Goal: Find specific page/section: Find specific page/section

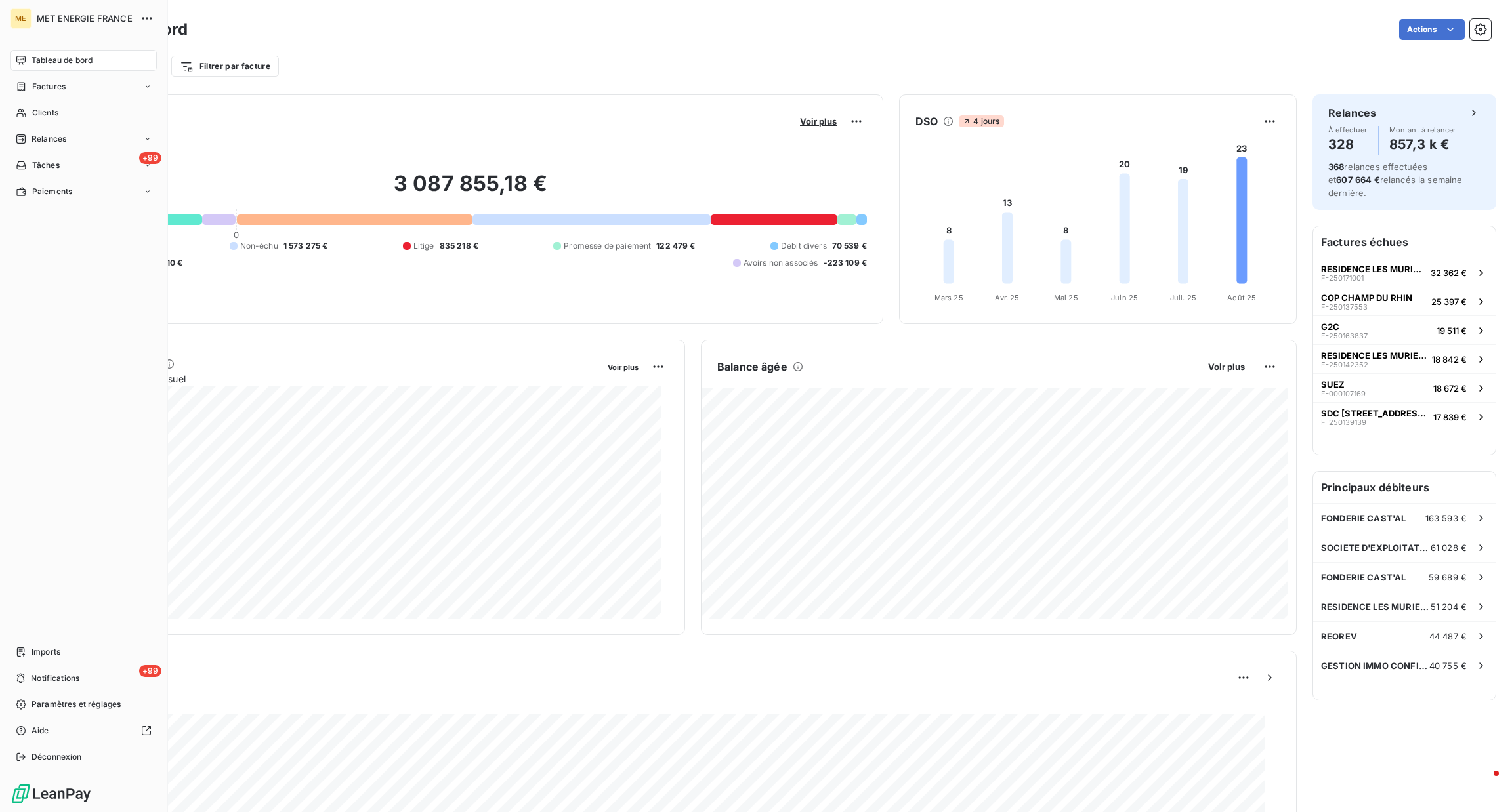
click at [48, 100] on nav "Tableau de bord Factures Clients Relances +99 Tâches Paiements" at bounding box center [83, 125] width 146 height 152
click at [48, 111] on span "Clients" at bounding box center [45, 112] width 26 height 12
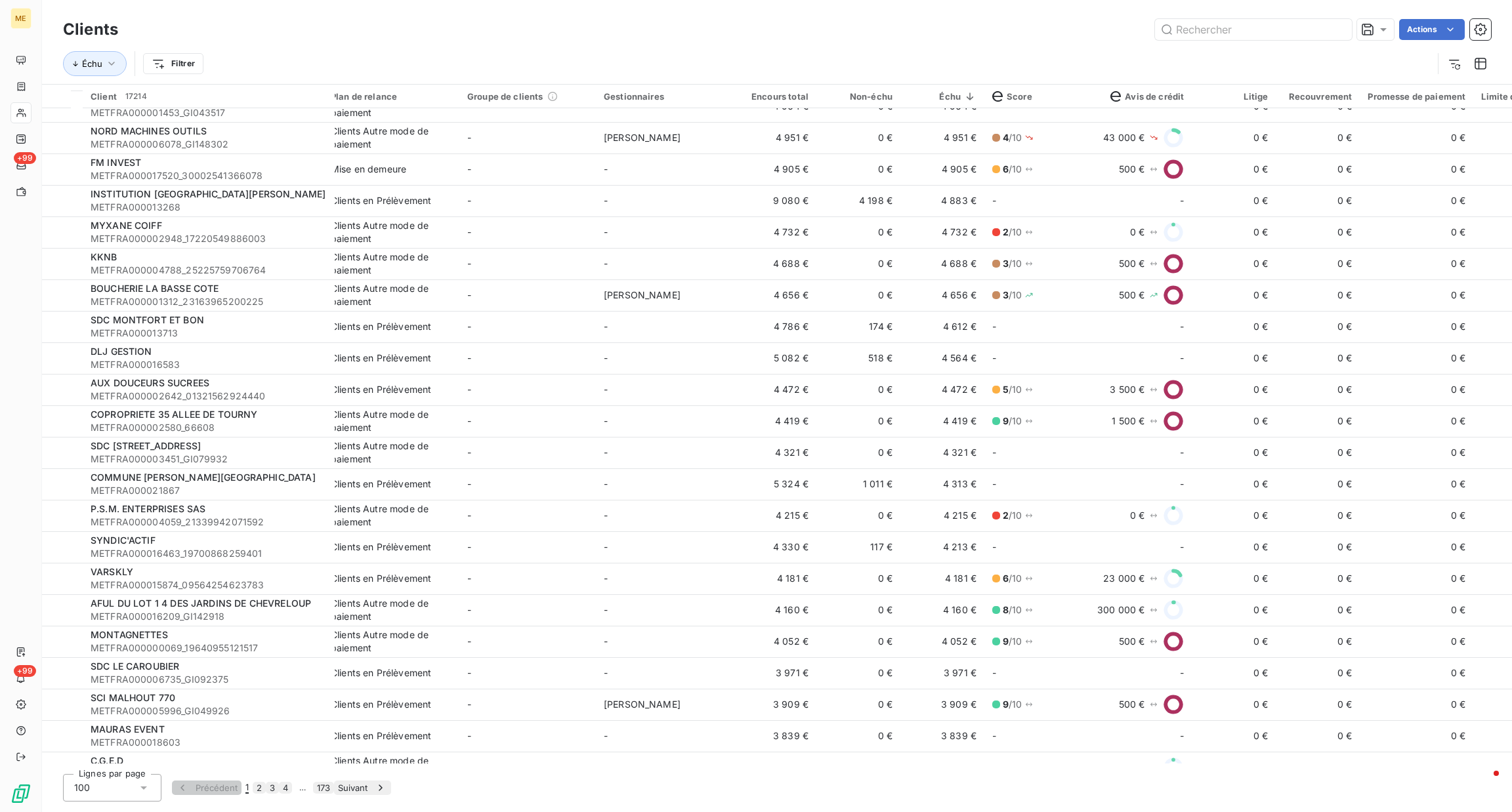
scroll to position [2498, 0]
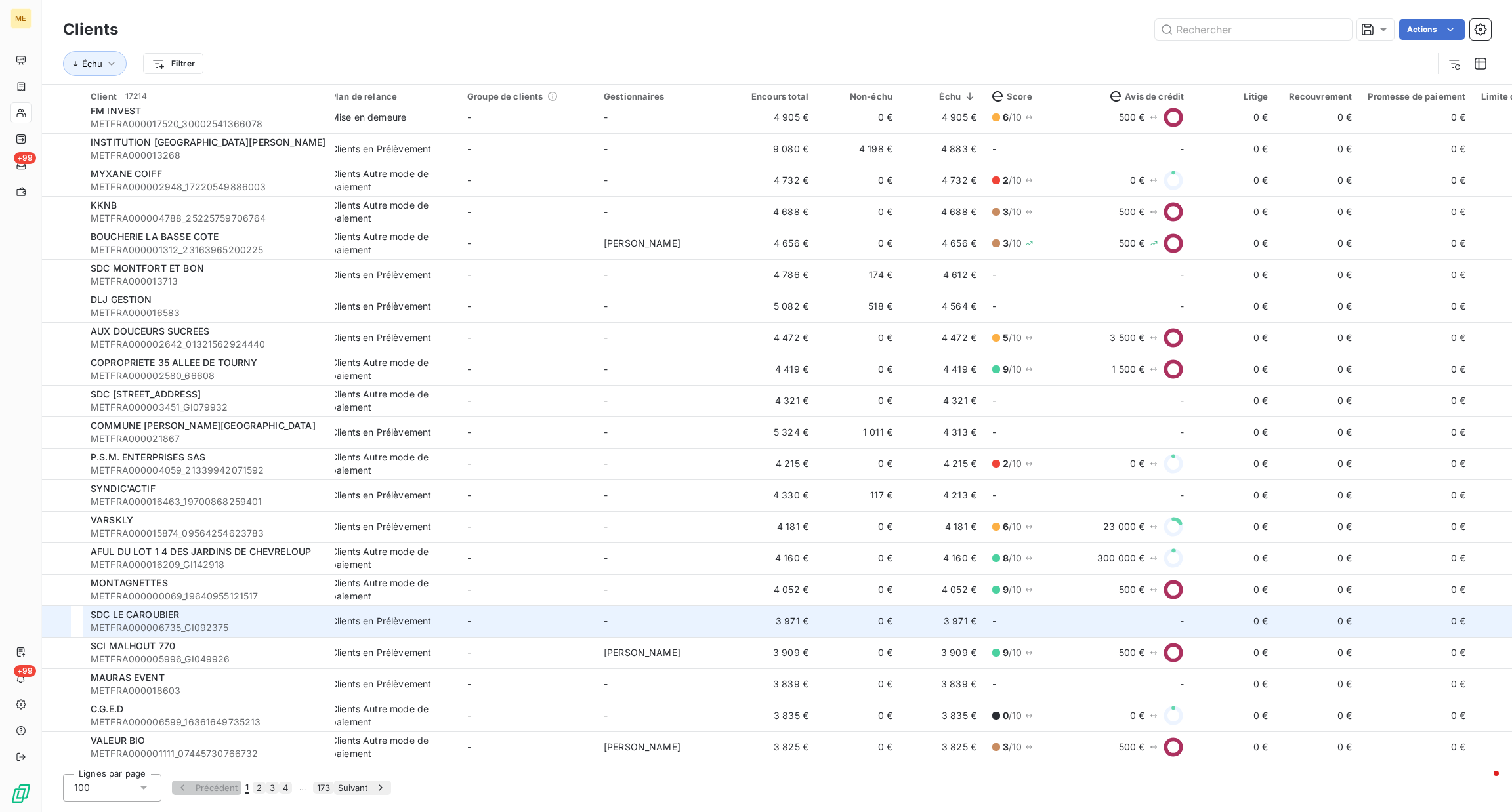
click at [309, 613] on div "SDC LE CAROUBIER" at bounding box center [208, 614] width 236 height 13
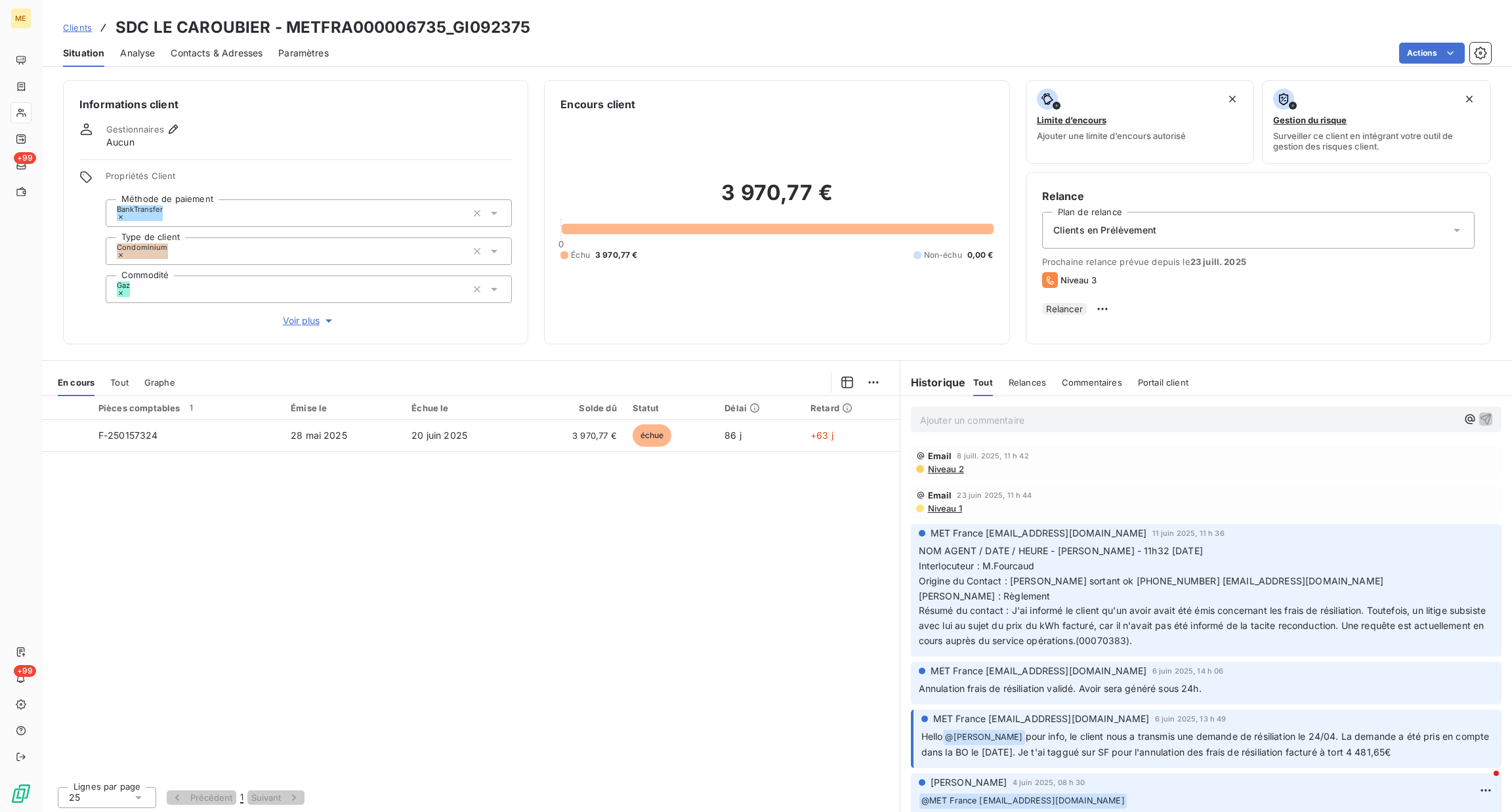
click at [972, 423] on p "Ajouter un commentaire ﻿" at bounding box center [1189, 420] width 538 height 16
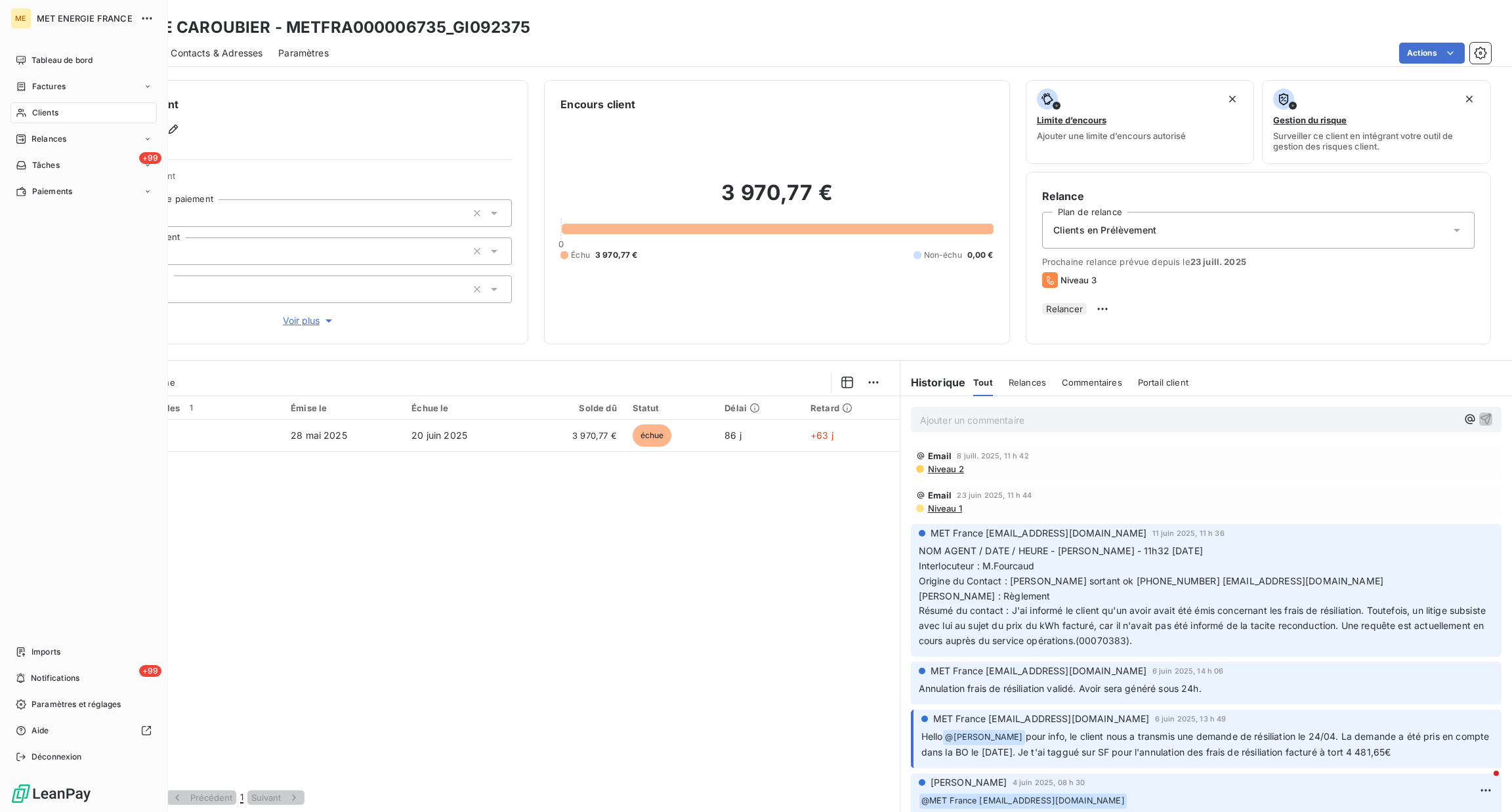
click at [69, 72] on nav "Tableau de bord Factures Clients Relances +99 Tâches Paiements" at bounding box center [83, 125] width 146 height 152
click at [82, 57] on span "Tableau de bord" at bounding box center [62, 60] width 61 height 12
